Goal: Transaction & Acquisition: Book appointment/travel/reservation

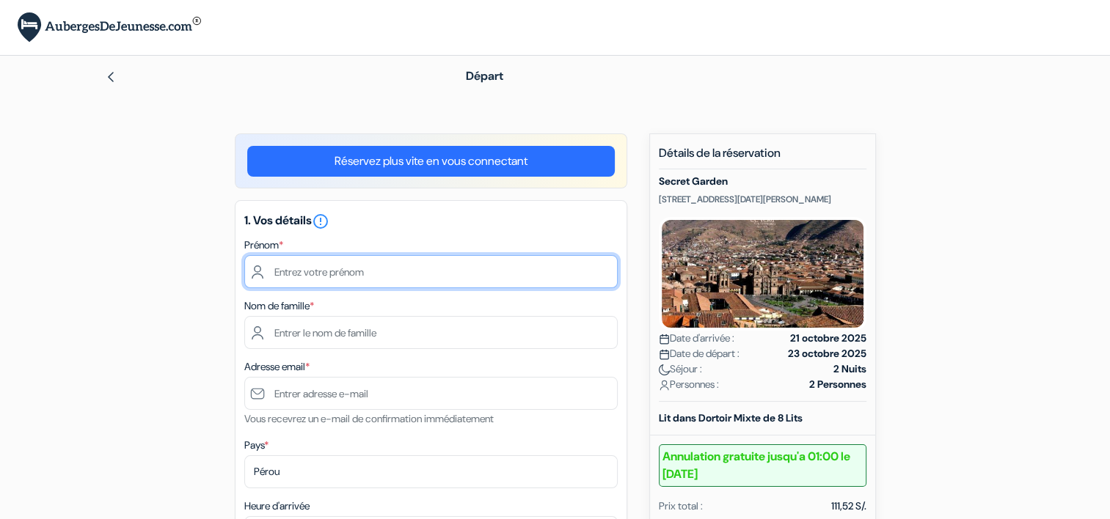
click at [354, 264] on input "text" at bounding box center [430, 271] width 373 height 33
type input "Manon"
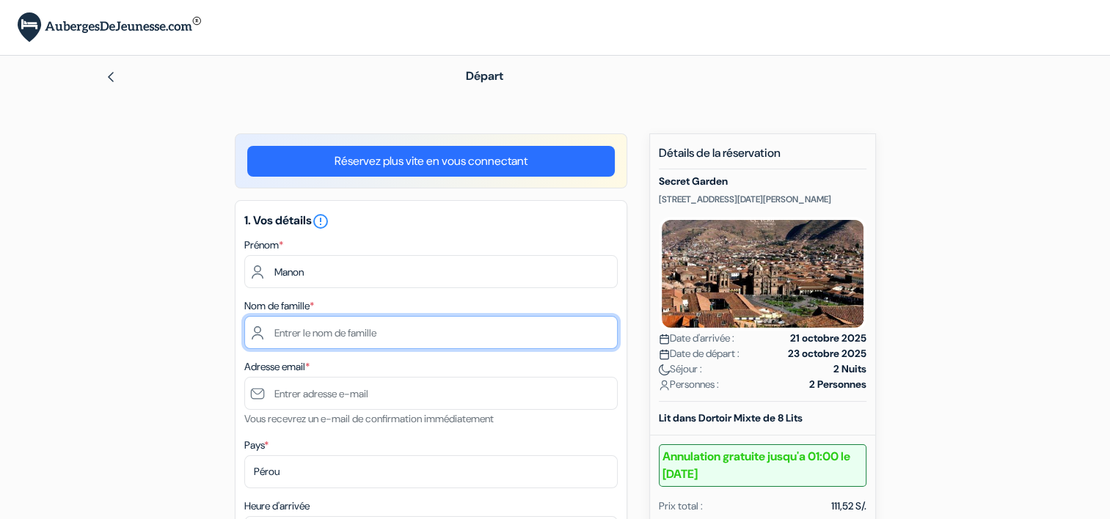
click at [327, 318] on input "text" at bounding box center [430, 332] width 373 height 33
type input "MICHAUD"
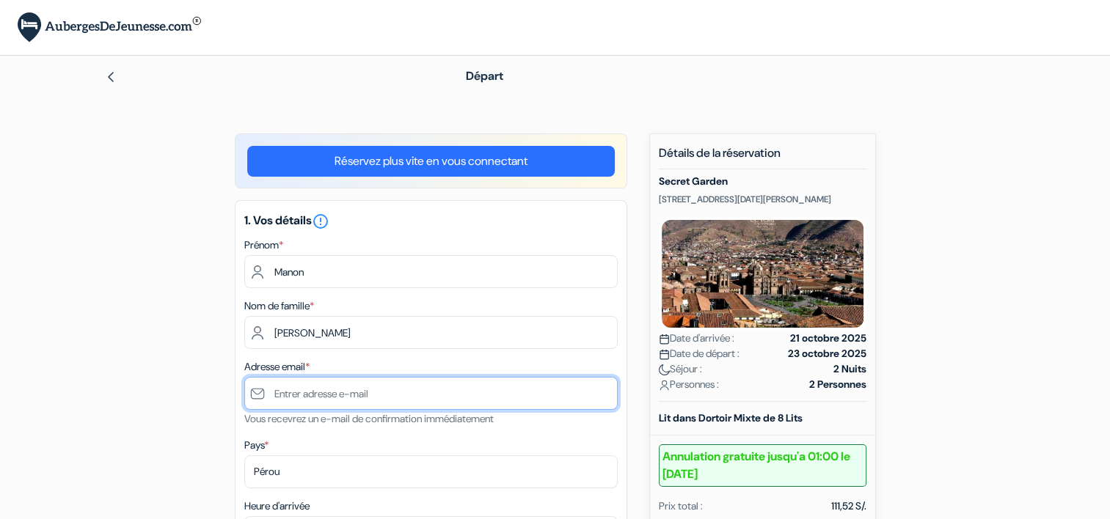
type input "[EMAIL_ADDRESS][DOMAIN_NAME]"
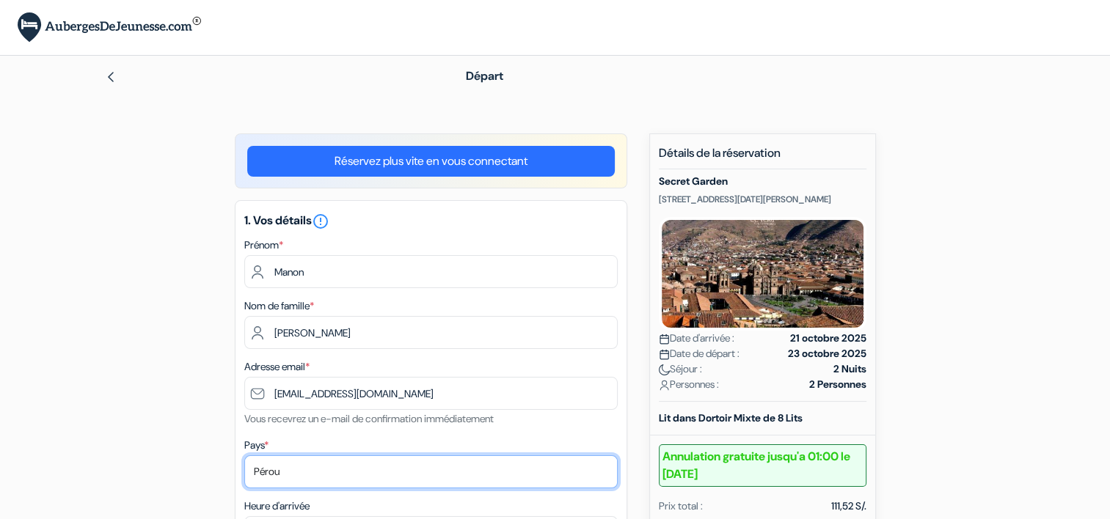
select select "fr"
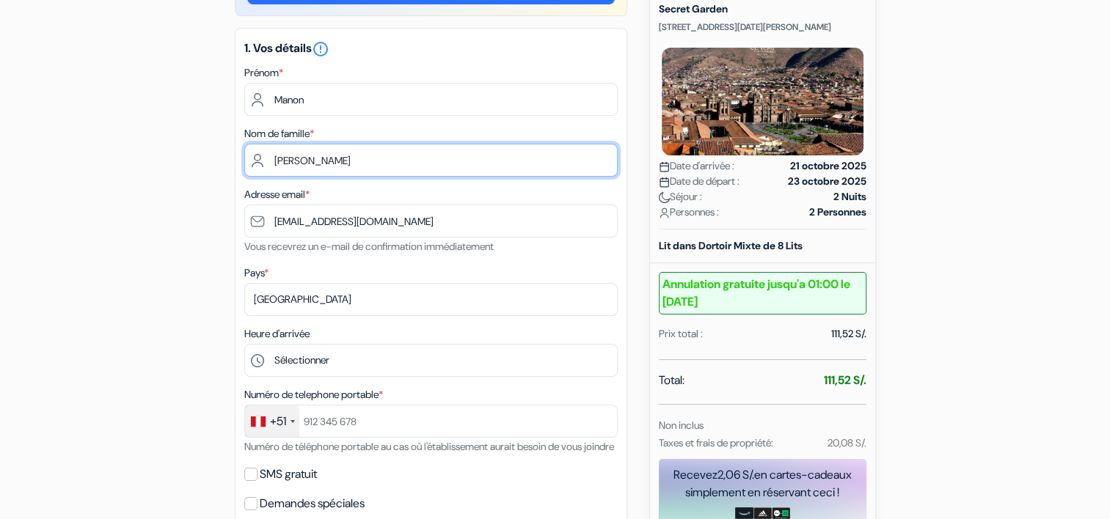
scroll to position [173, 0]
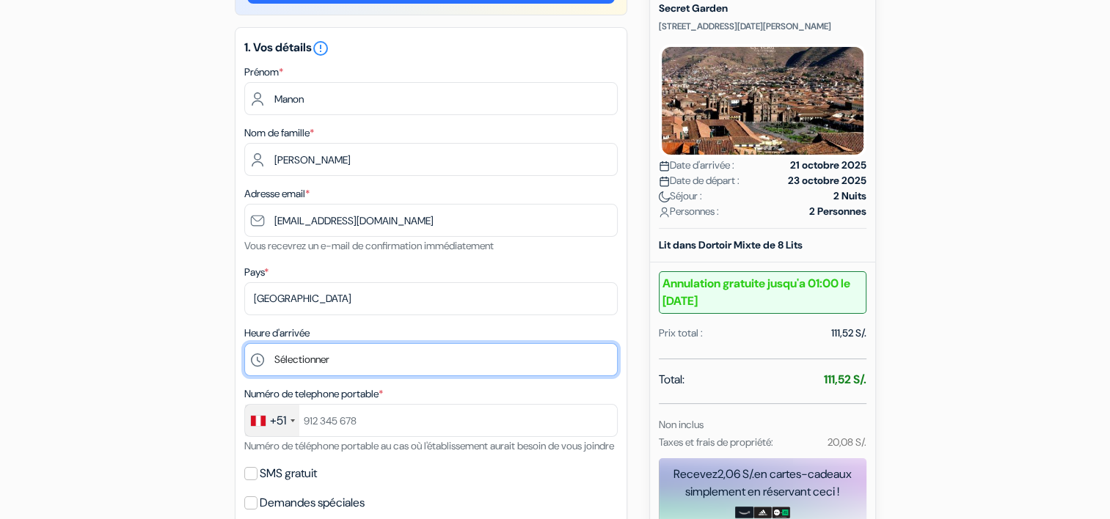
click at [364, 355] on select "Sélectionner 12:00 13:00 14:00 15:00 16:00 17:00 18:00 19:00 20:00 21:00 22:00 …" at bounding box center [430, 359] width 373 height 33
select select "12"
click at [244, 344] on select "Sélectionner 12:00 13:00 14:00 15:00 16:00 17:00 18:00 19:00 20:00 21:00 22:00 …" at bounding box center [430, 359] width 373 height 33
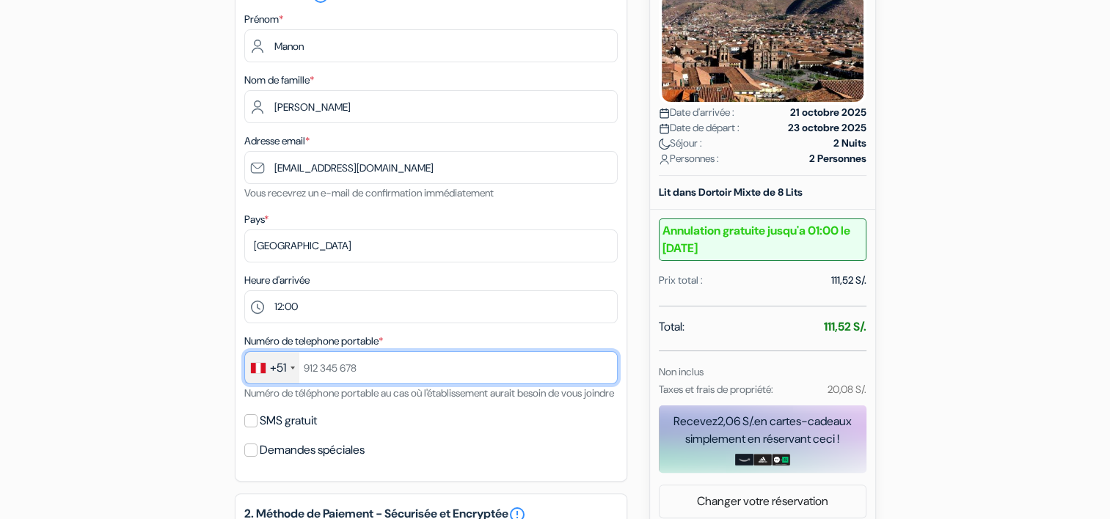
click at [324, 364] on input "text" at bounding box center [430, 367] width 373 height 33
type input "945714185"
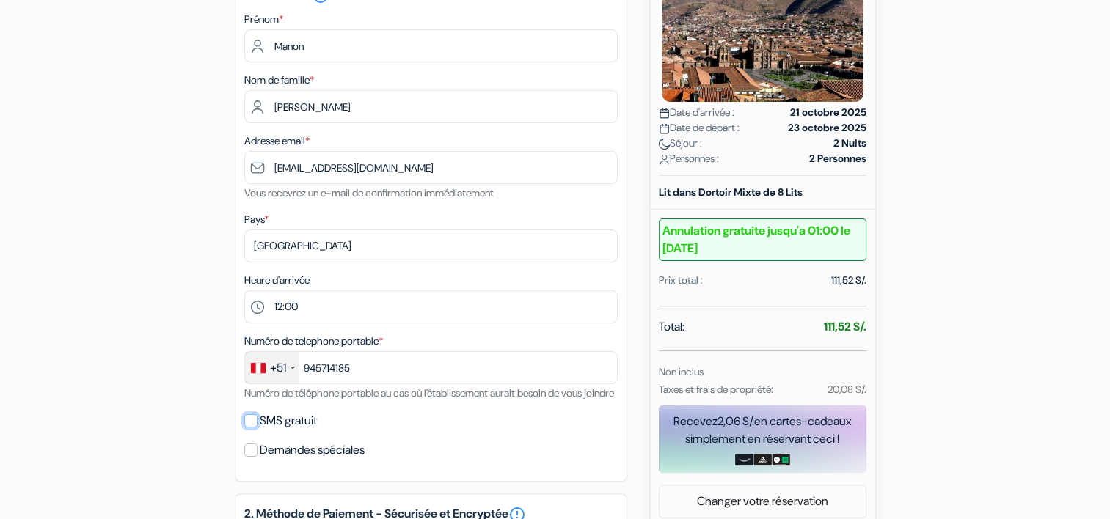
click at [251, 428] on input "SMS gratuit" at bounding box center [250, 421] width 13 height 13
checkbox input "true"
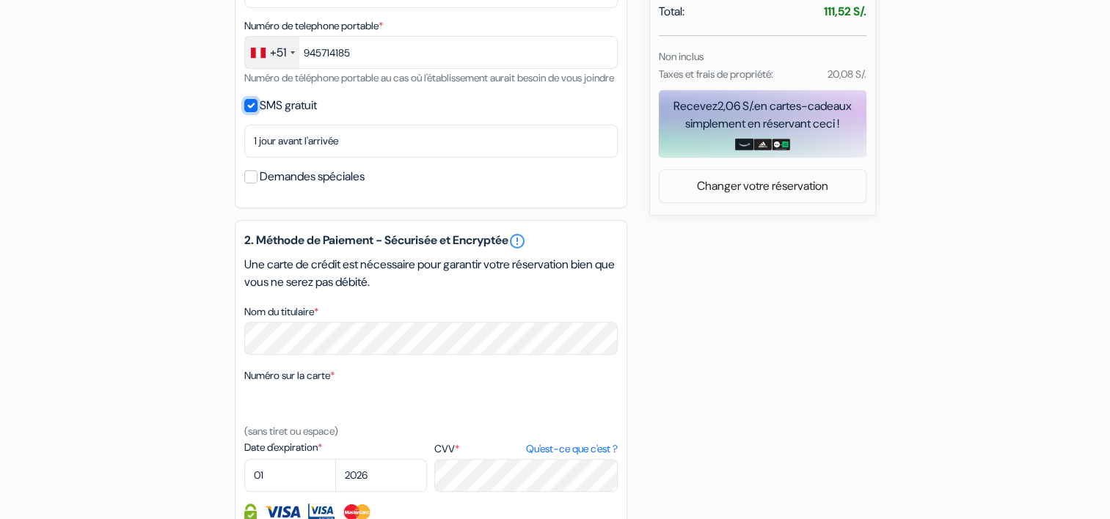
scroll to position [618, 0]
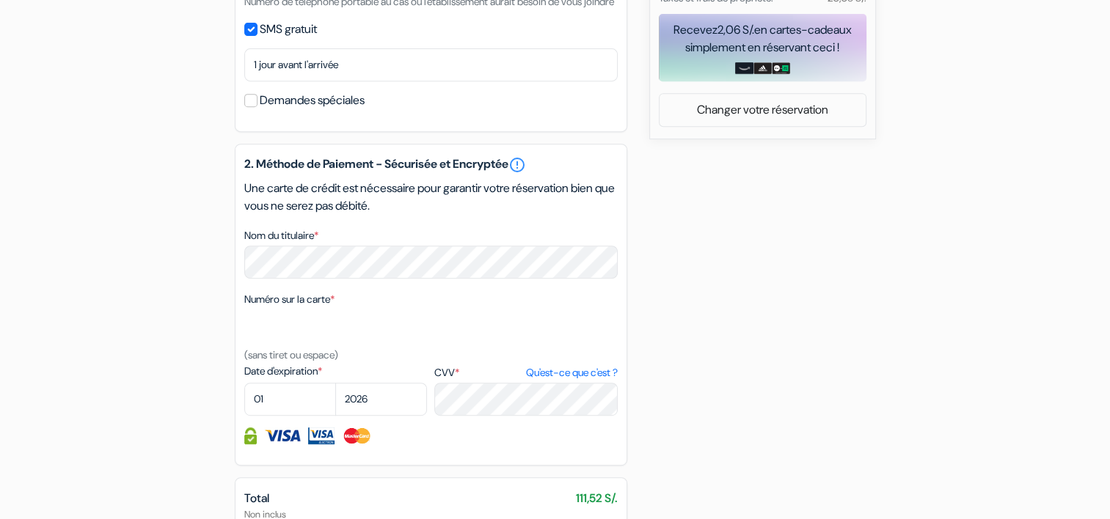
click at [94, 384] on div "add_box Secret Garden CALLE SAN MIGUEL 250, Cuzco, Pérou Détails de l'établisse…" at bounding box center [555, 103] width 968 height 1175
click at [302, 416] on select "01 02 03 04 05 06 07 08 09 10 11 12" at bounding box center [290, 399] width 92 height 33
select select "09"
click at [362, 416] on select "2025 2026 2027 2028 2029 2030 2031 2032 2033 2034 2035 2036 2037 2038 2039 2040…" at bounding box center [381, 399] width 92 height 33
select select "2027"
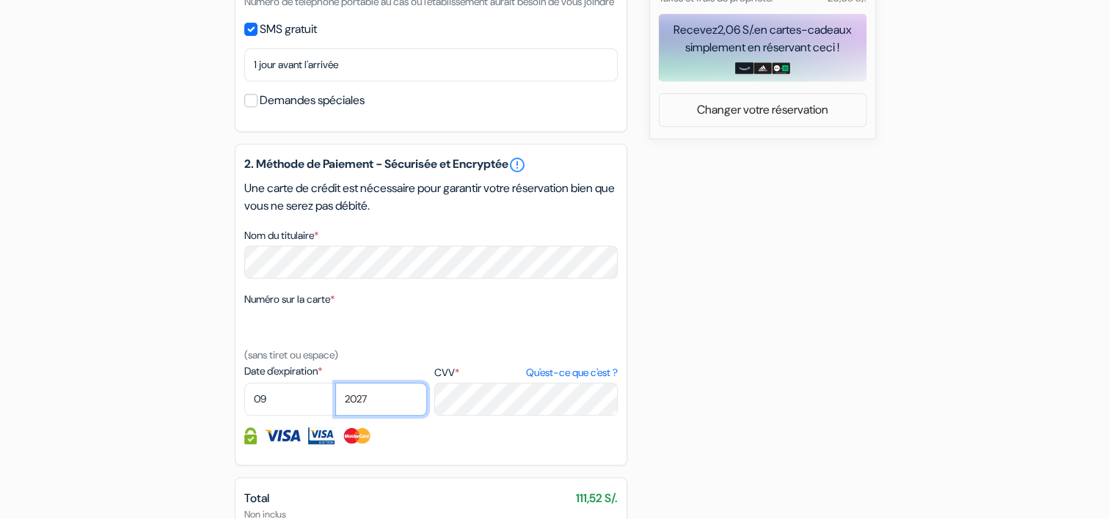
click at [390, 416] on select "2025 2026 2027 2028 2029 2030 2031 2032 2033 2034 2035 2036 2037 2038 2039 2040…" at bounding box center [381, 399] width 92 height 33
click at [639, 452] on div "add_box Secret Garden CALLE SAN MIGUEL 250, Cuzco, Pérou Détails de l'établisse…" at bounding box center [555, 103] width 968 height 1175
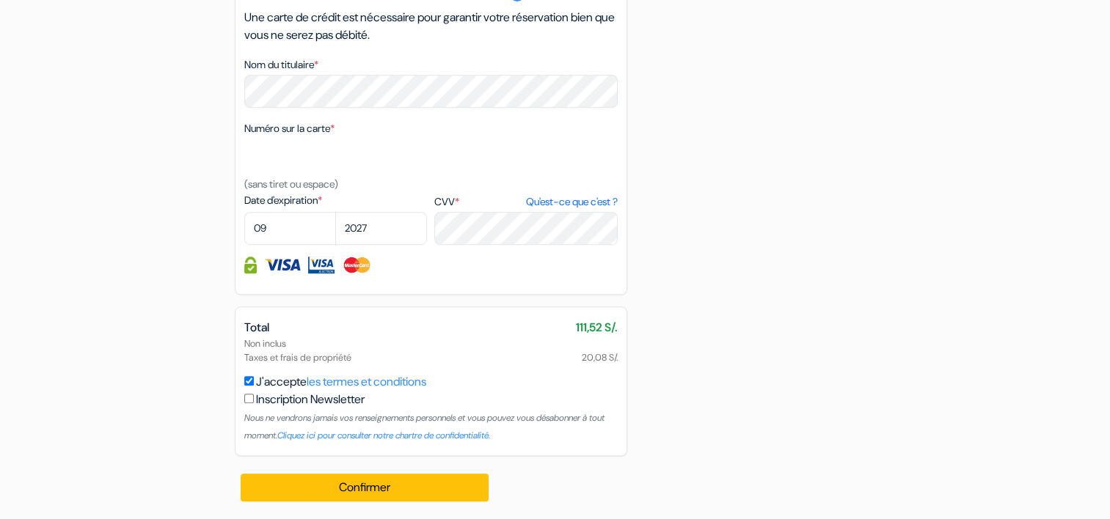
scroll to position [808, 0]
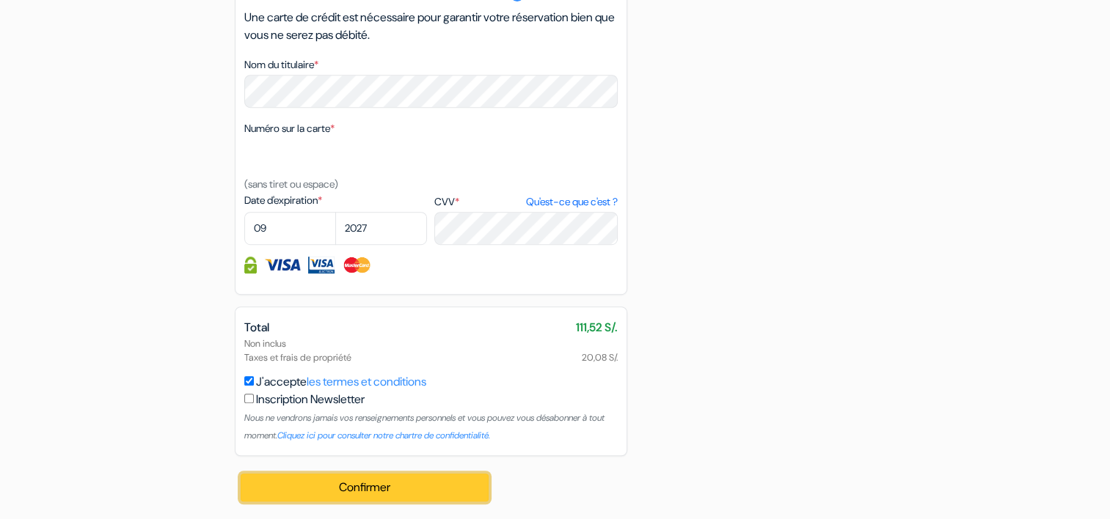
click at [321, 481] on button "Confirmer Loading..." at bounding box center [365, 488] width 249 height 28
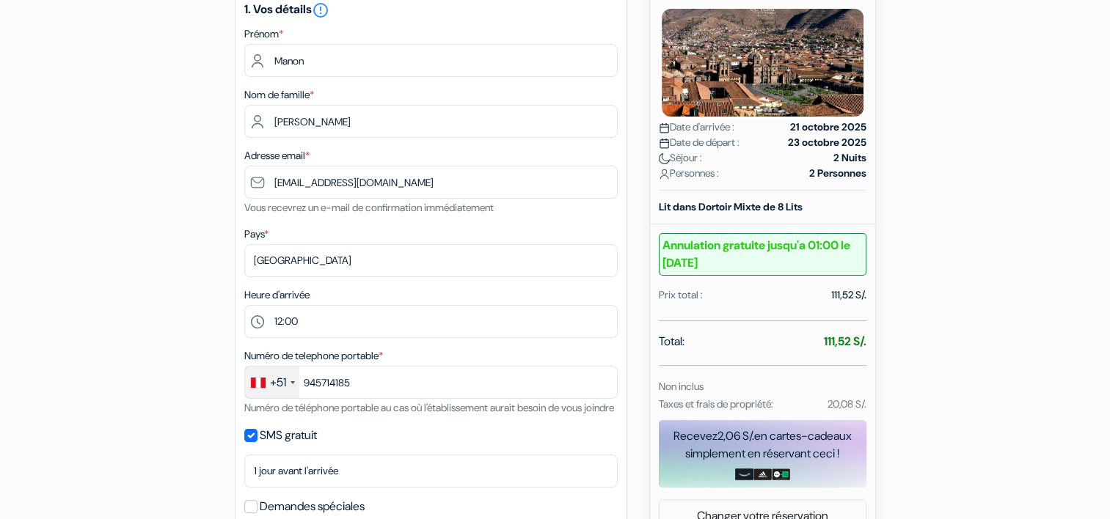
scroll to position [182, 0]
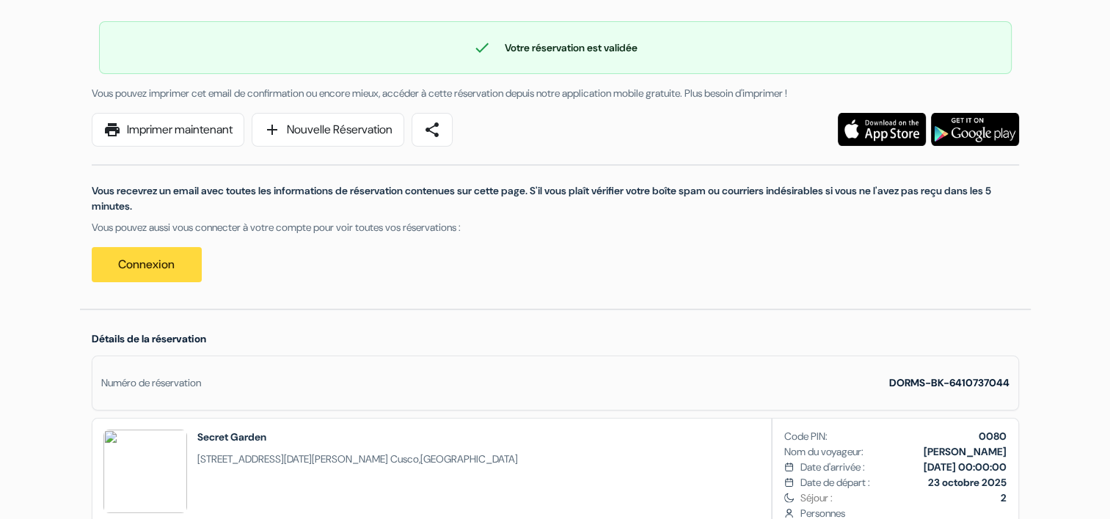
scroll to position [108, 0]
drag, startPoint x: 195, startPoint y: 134, endPoint x: 120, endPoint y: 435, distance: 310.0
click at [195, 134] on link "print Imprimer maintenant" at bounding box center [168, 131] width 153 height 34
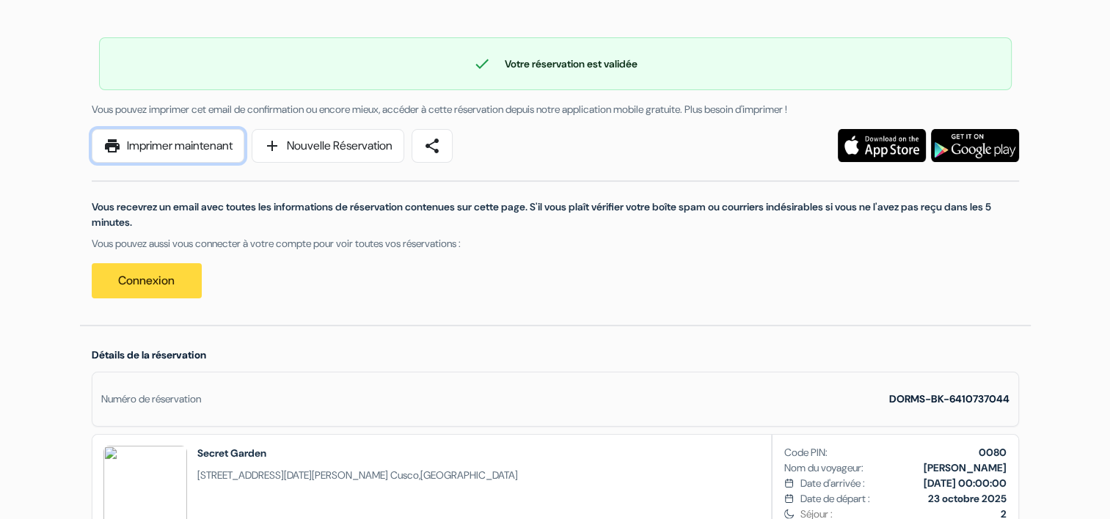
scroll to position [0, 0]
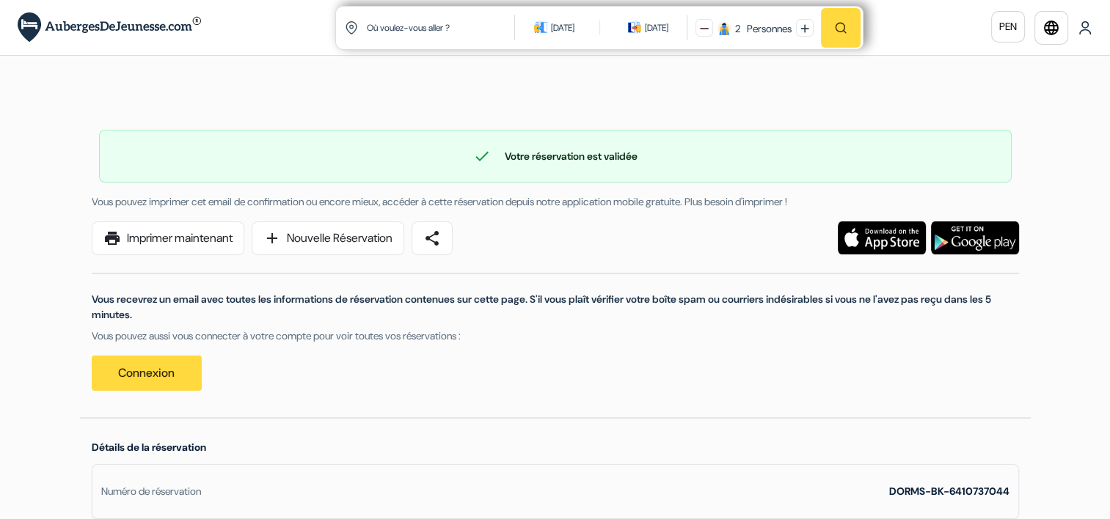
click at [586, 28] on div "[DATE]" at bounding box center [558, 28] width 83 height 15
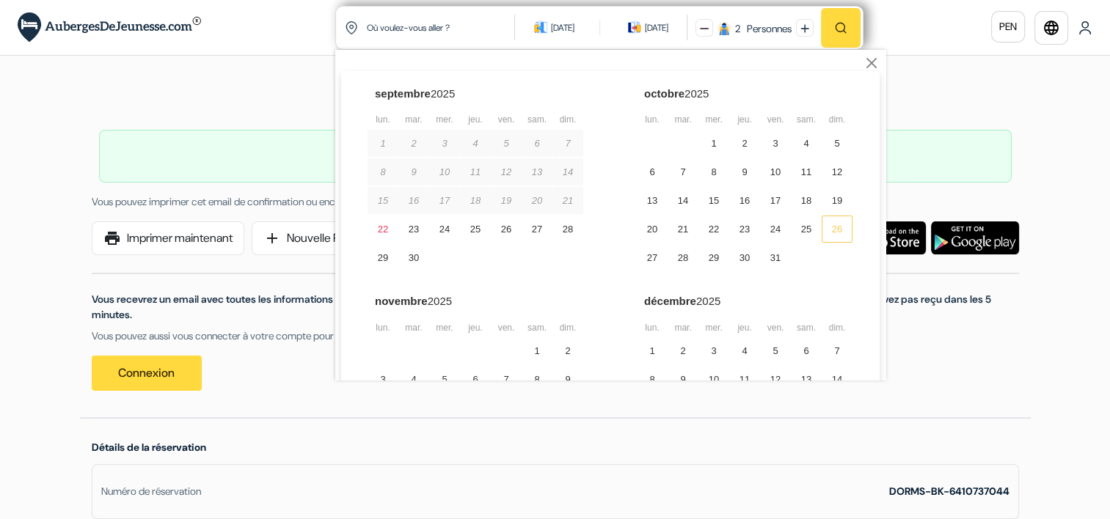
click at [831, 233] on div "26" at bounding box center [837, 229] width 31 height 27
click at [668, 260] on div "28" at bounding box center [683, 257] width 31 height 27
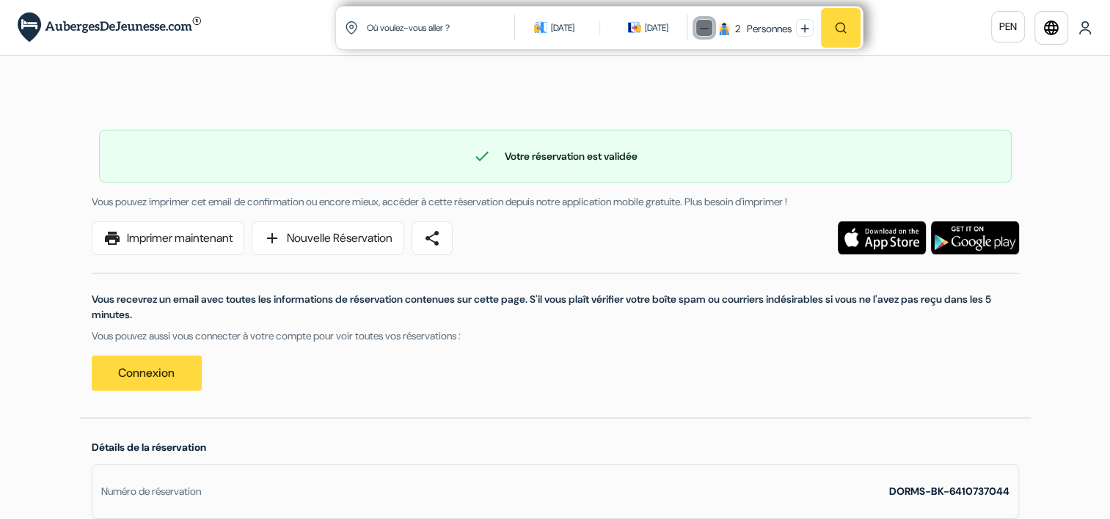
click at [696, 19] on button at bounding box center [705, 28] width 18 height 18
click at [841, 32] on img "button" at bounding box center [840, 27] width 13 height 13
click at [384, 32] on input "text" at bounding box center [441, 28] width 152 height 36
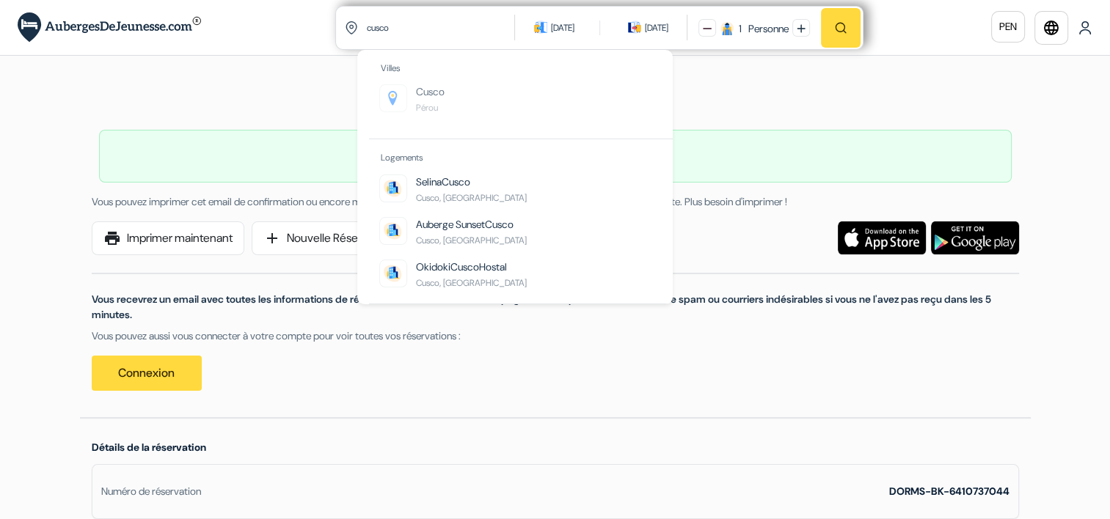
click at [420, 90] on span "Cusco" at bounding box center [430, 91] width 29 height 13
type input "Cusco, [GEOGRAPHIC_DATA]"
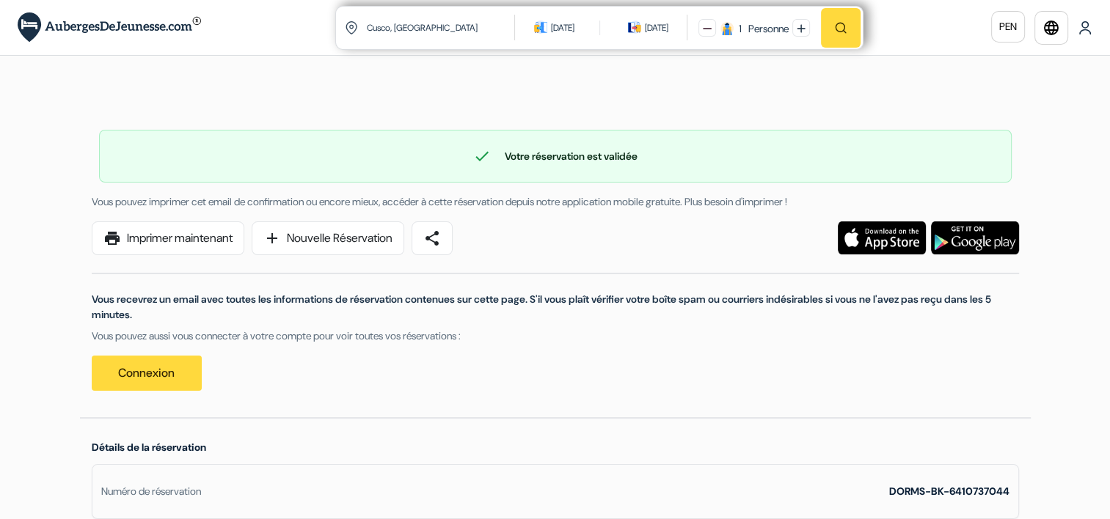
click at [841, 32] on img "button" at bounding box center [840, 27] width 13 height 13
